Goal: Check status: Check status

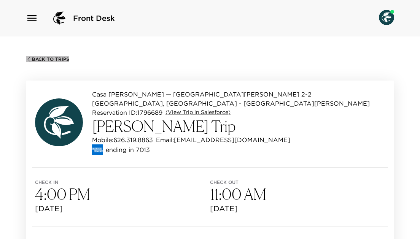
click at [29, 56] on icon "button" at bounding box center [29, 59] width 6 height 6
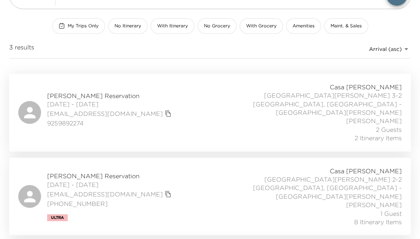
scroll to position [71, 0]
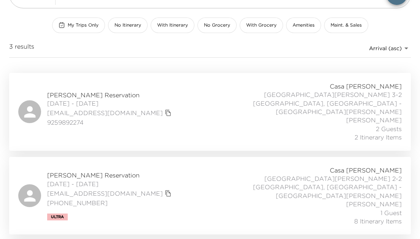
click at [76, 171] on span "Alan Fields Reservation" at bounding box center [110, 175] width 126 height 8
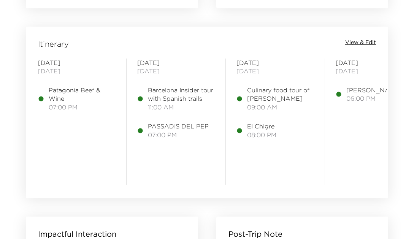
scroll to position [886, 0]
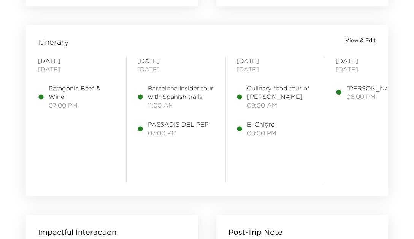
click at [169, 121] on span "PASSADIS DEL PEP" at bounding box center [178, 124] width 61 height 8
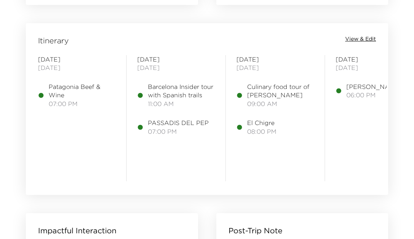
scroll to position [889, 0]
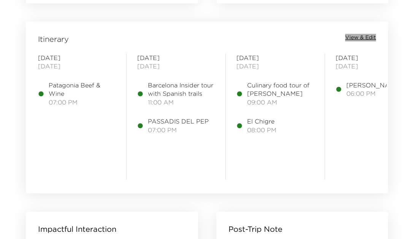
click at [365, 37] on span "View & Edit" at bounding box center [360, 38] width 31 height 8
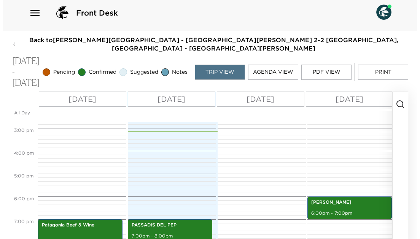
scroll to position [403, 0]
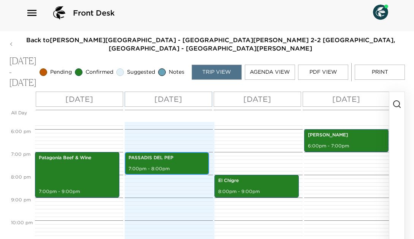
click at [166, 161] on p "PASSADIS DEL PEP" at bounding box center [166, 158] width 77 height 6
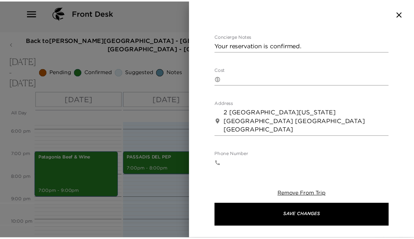
scroll to position [286, 0]
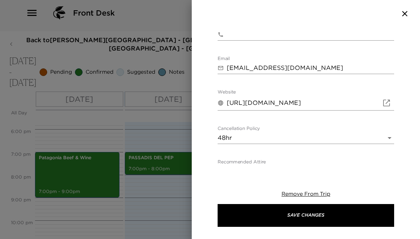
click at [131, 122] on div at bounding box center [210, 119] width 420 height 239
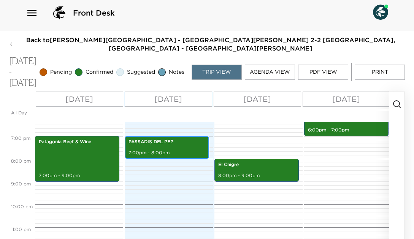
scroll to position [424, 0]
